Goal: Information Seeking & Learning: Check status

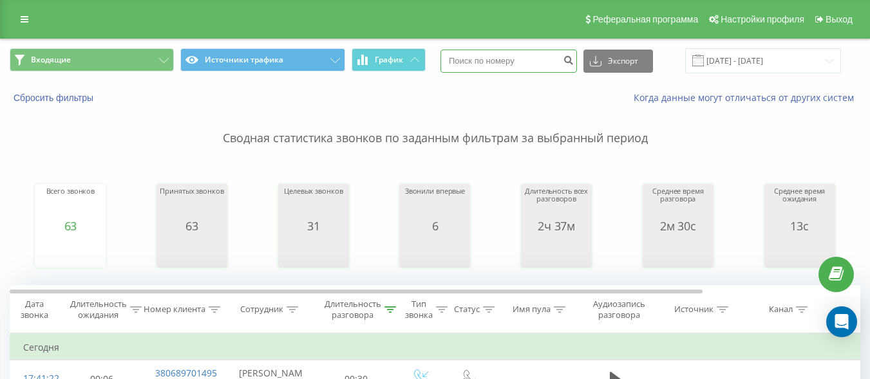
drag, startPoint x: 0, startPoint y: 0, endPoint x: 514, endPoint y: 62, distance: 518.1
click at [514, 62] on input at bounding box center [508, 61] width 136 height 23
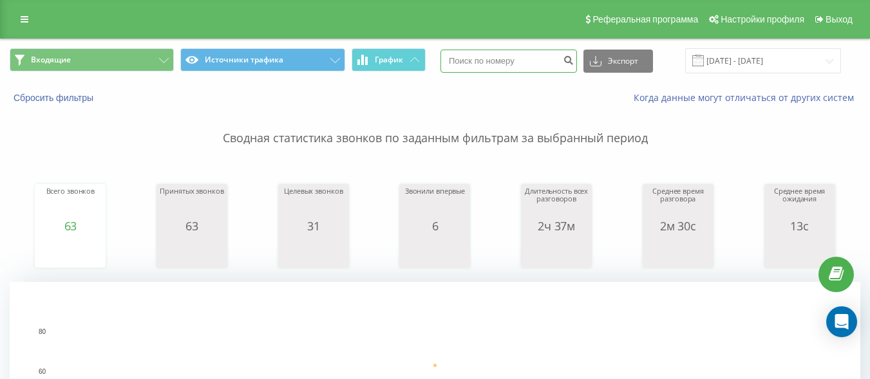
paste input "380957226815"
type input "380957226815"
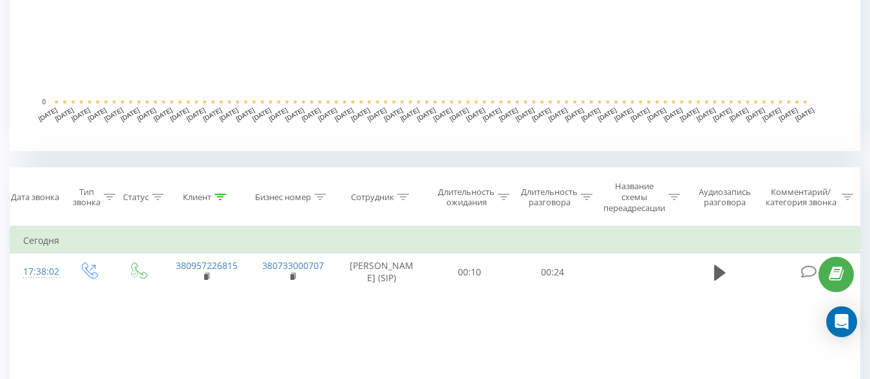
scroll to position [451, 0]
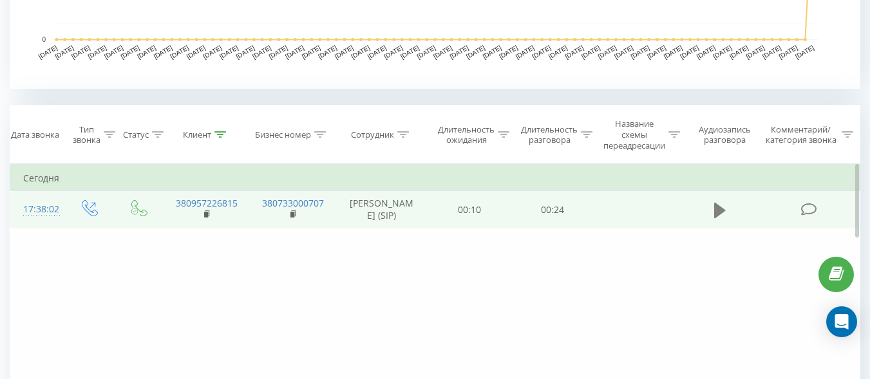
click at [720, 220] on icon at bounding box center [720, 210] width 12 height 18
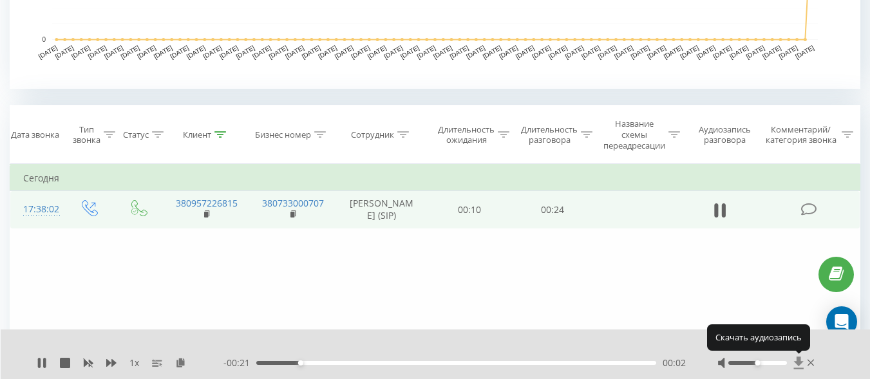
click at [800, 365] on icon at bounding box center [798, 363] width 11 height 13
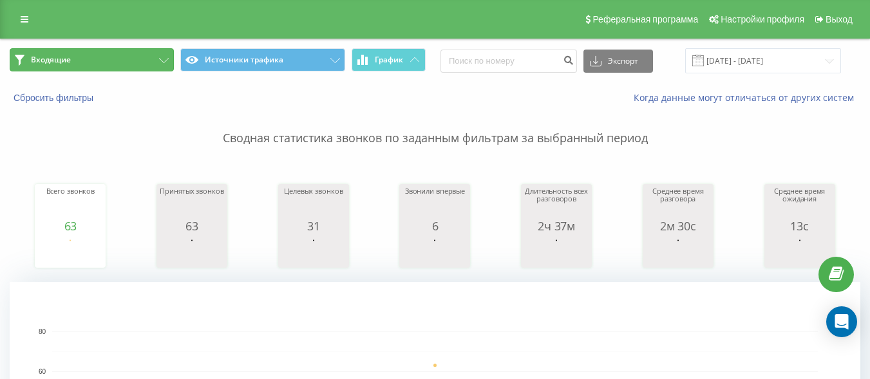
click at [133, 64] on button "Входящие" at bounding box center [92, 59] width 164 height 23
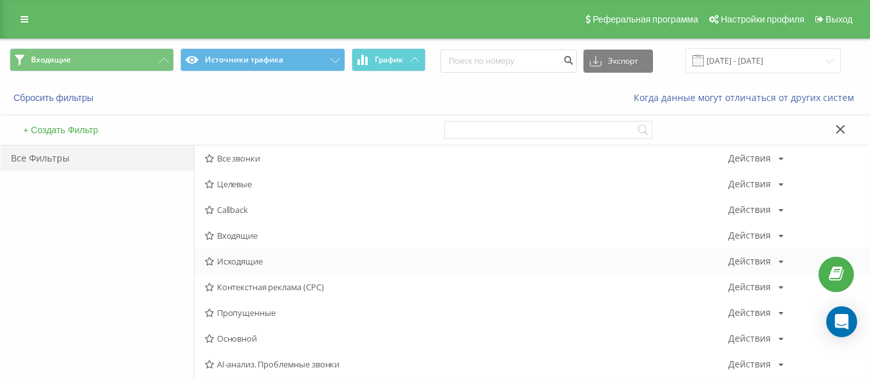
click at [240, 265] on span "Исходящие" at bounding box center [466, 261] width 523 height 9
